Goal: Navigation & Orientation: Find specific page/section

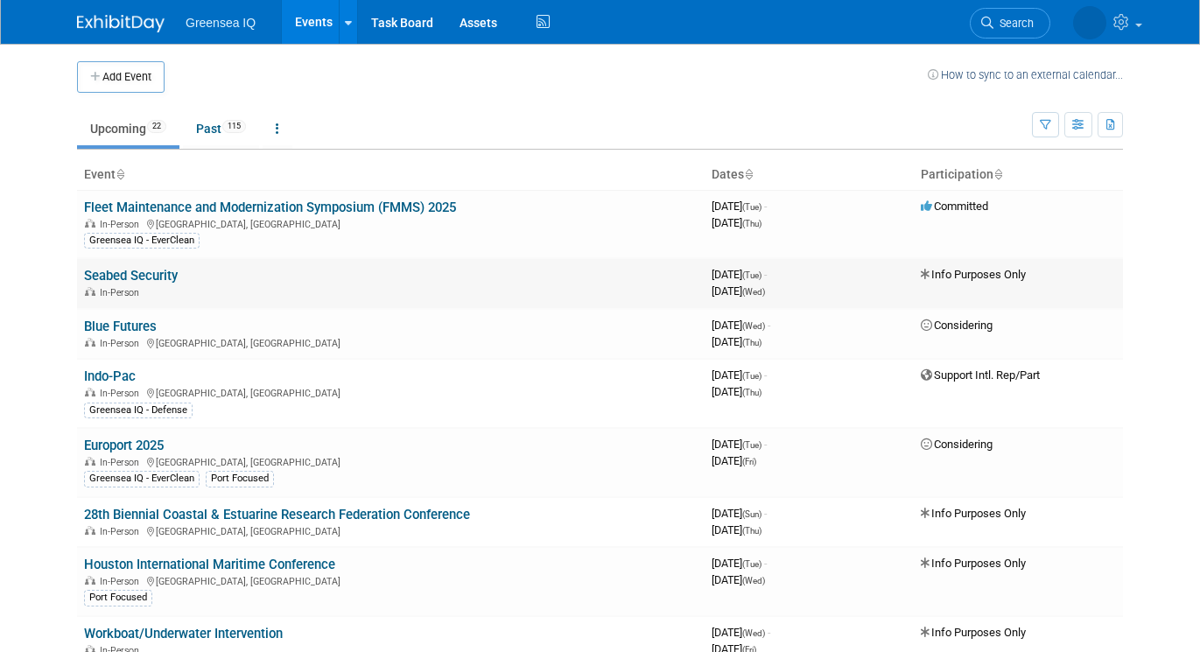
click at [159, 279] on link "Seabed Security" at bounding box center [131, 276] width 94 height 16
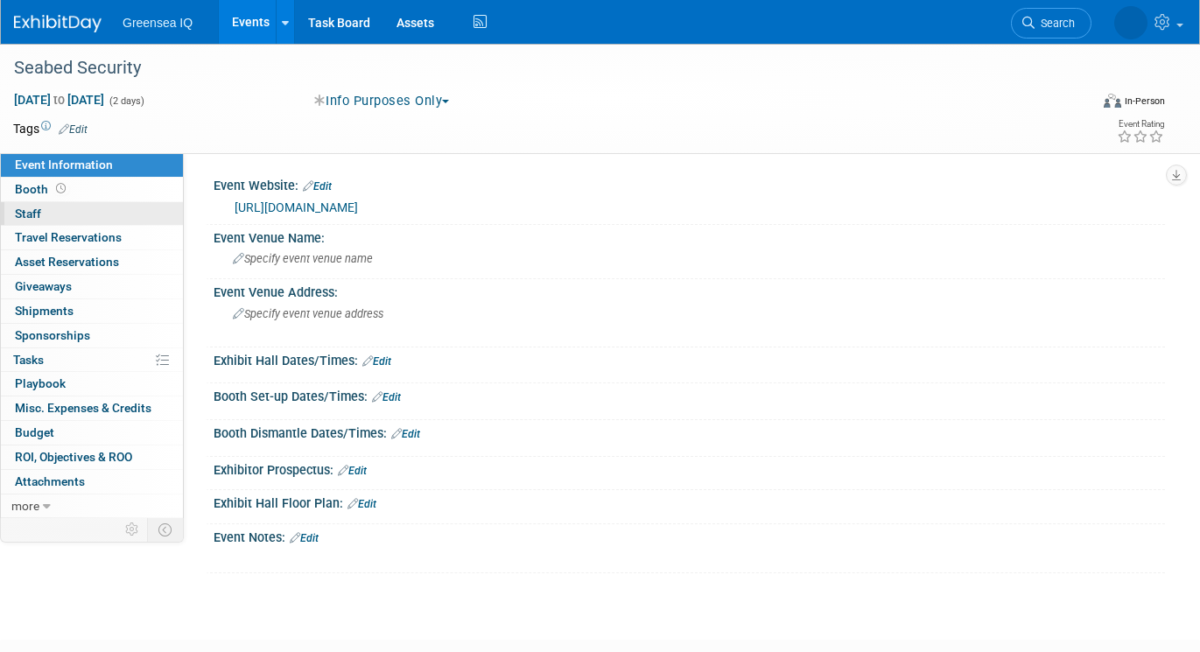
click at [50, 220] on link "0 Staff 0" at bounding box center [92, 214] width 182 height 24
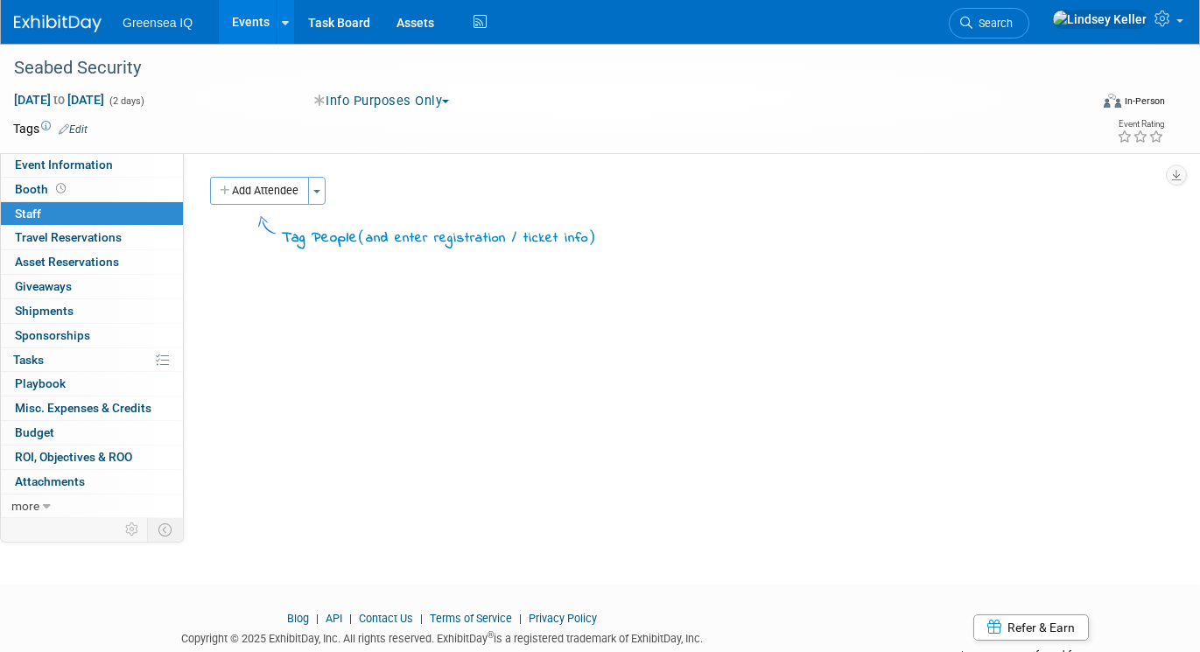
click at [241, 23] on link "Events" at bounding box center [251, 22] width 64 height 44
